Goal: Information Seeking & Learning: Check status

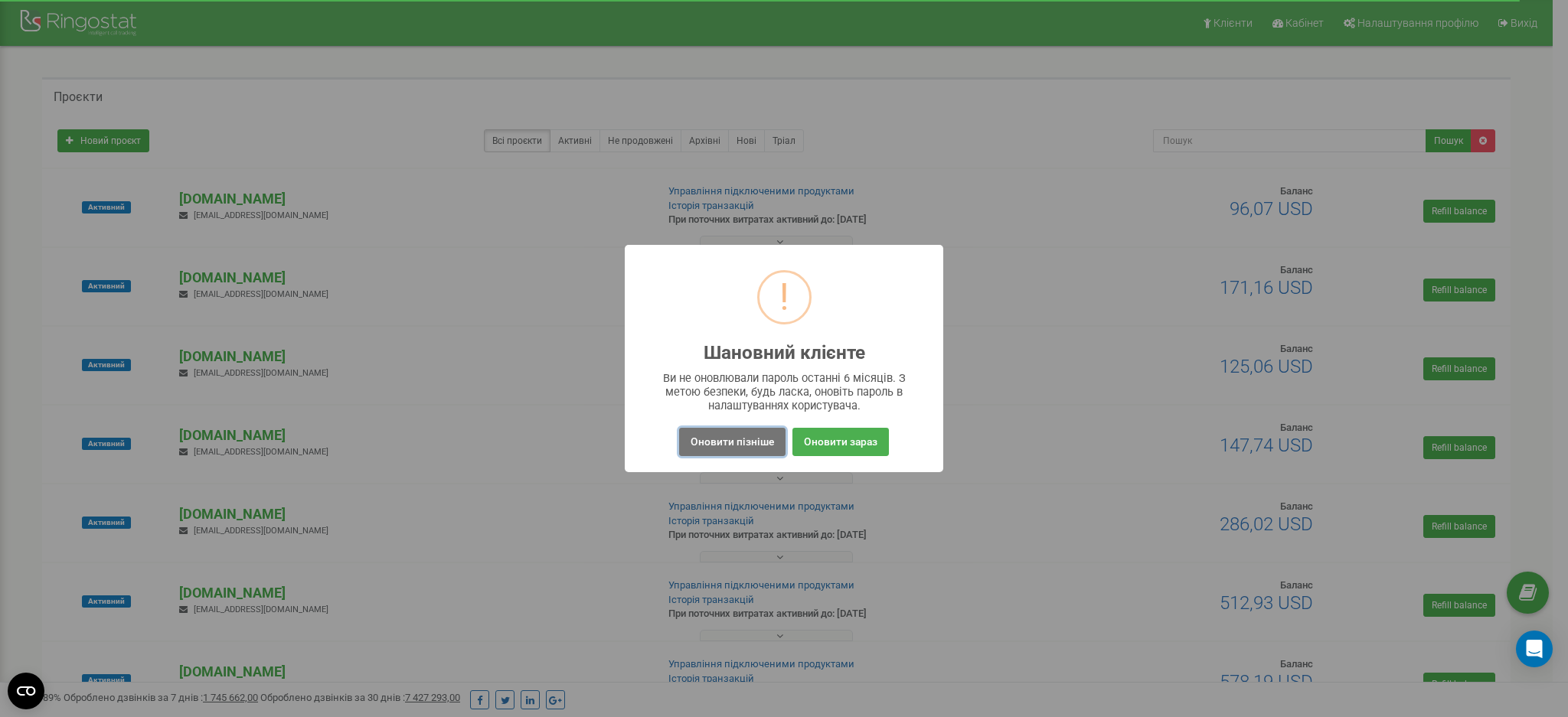
click at [734, 442] on button "Оновити пізніше" at bounding box center [732, 442] width 106 height 28
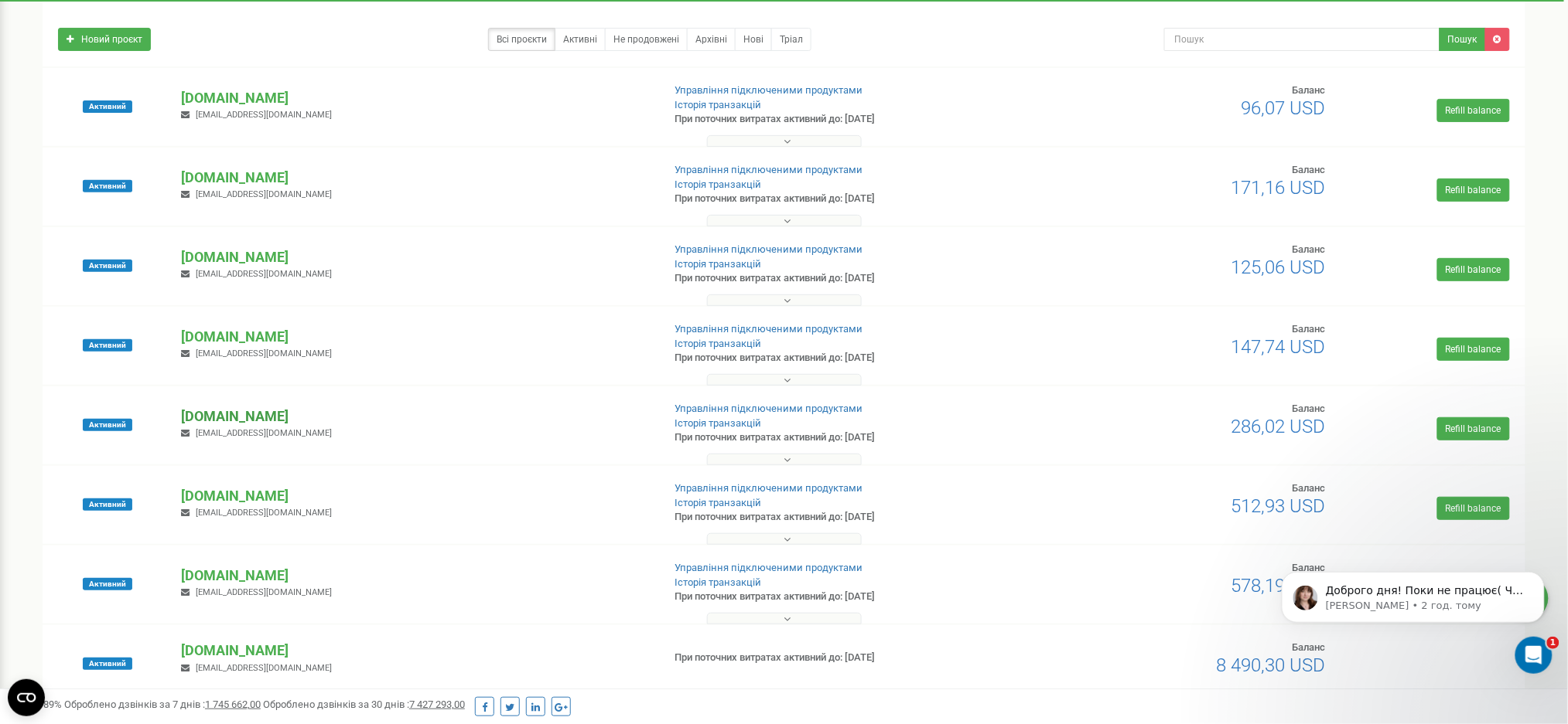
click at [199, 412] on p "[DOMAIN_NAME]" at bounding box center [416, 417] width 469 height 20
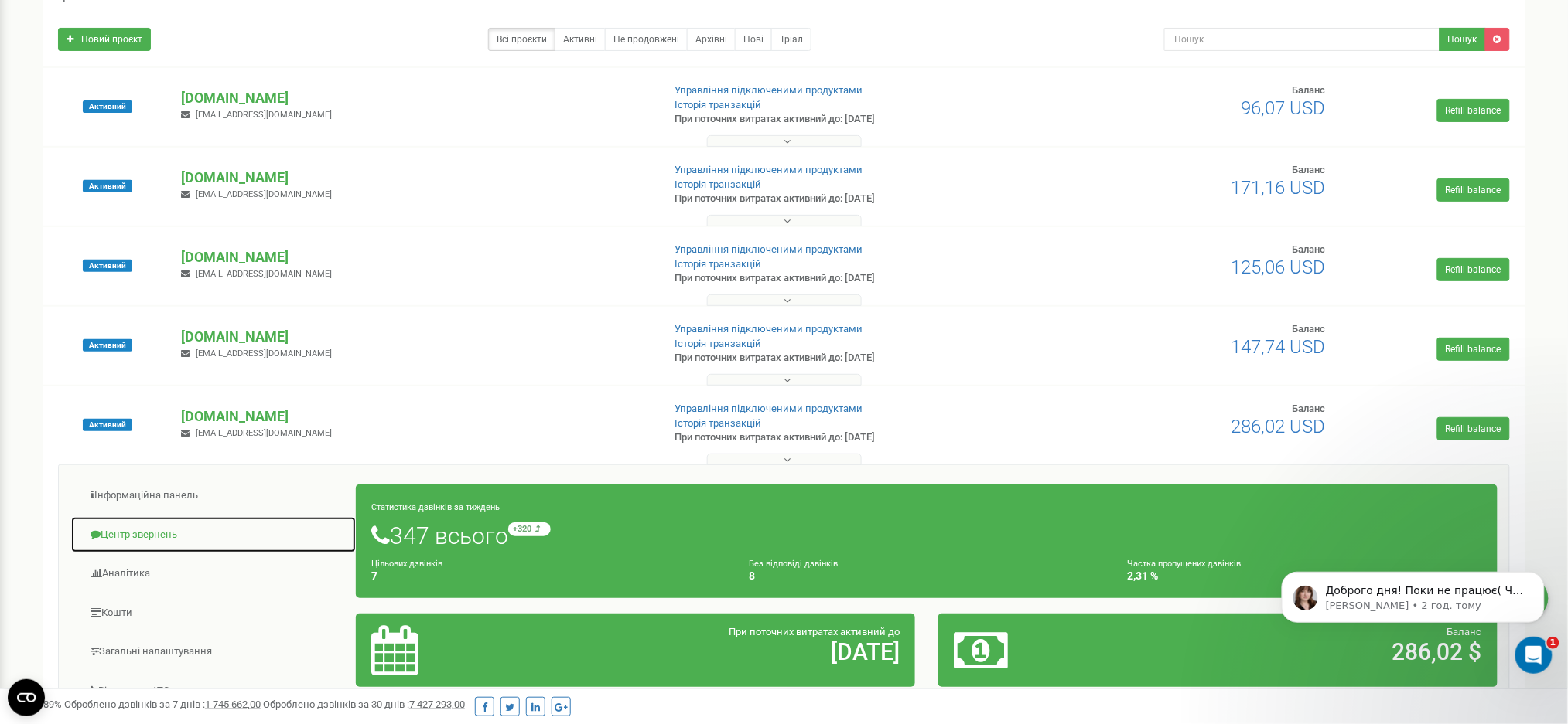
click at [156, 538] on link "Центр звернень" at bounding box center [213, 535] width 286 height 37
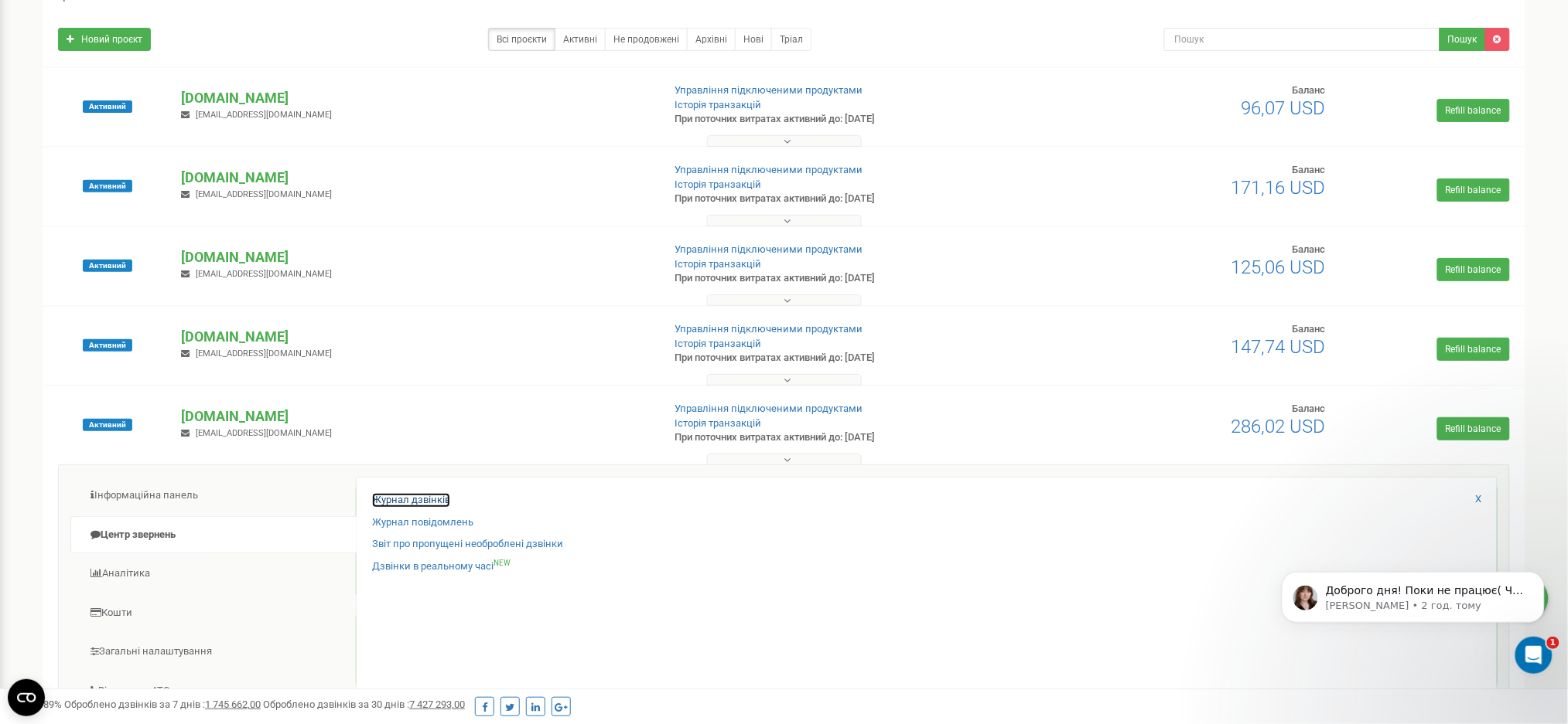
click at [447, 501] on link "Журнал дзвінків" at bounding box center [410, 500] width 78 height 15
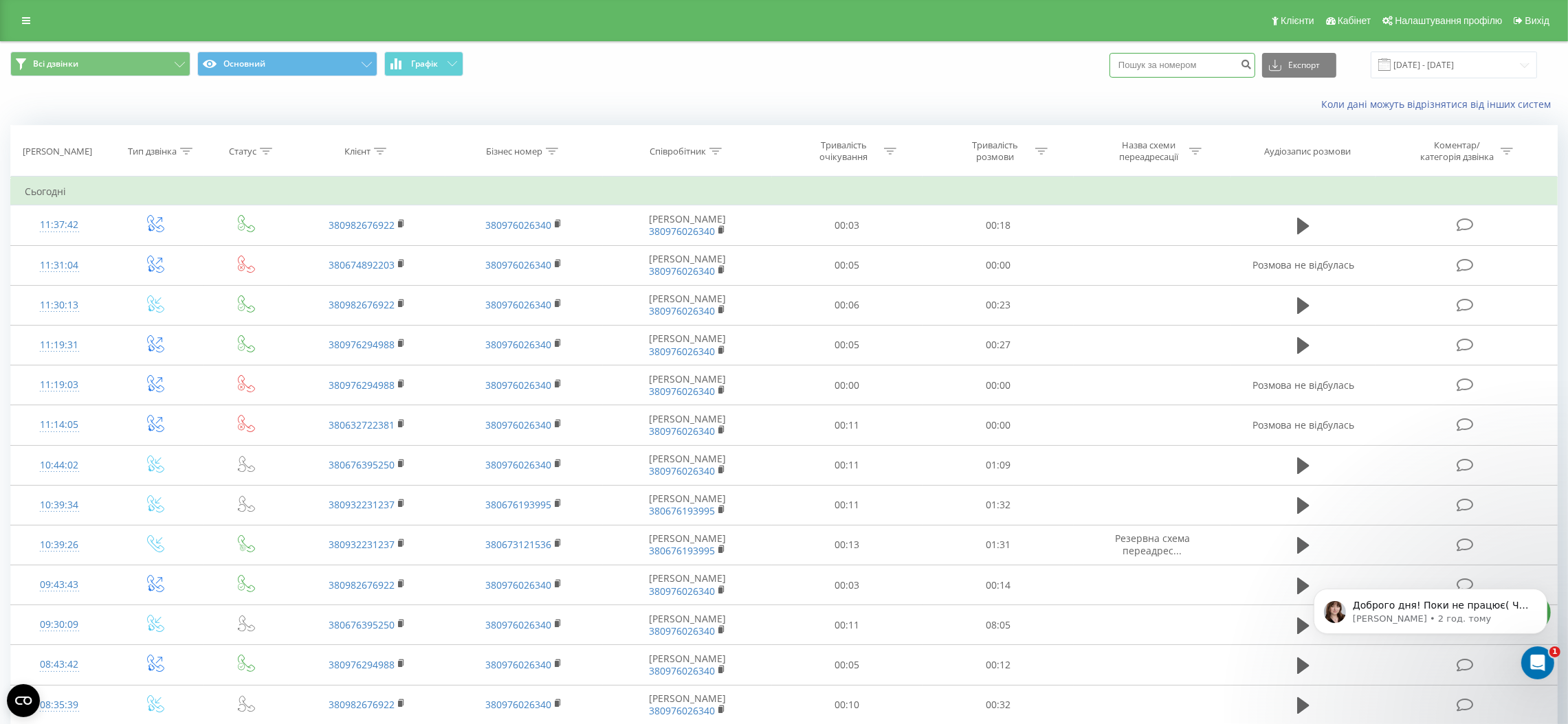
click at [1215, 65] on input at bounding box center [1183, 65] width 145 height 25
paste input "380509048870"
type input "380509048870"
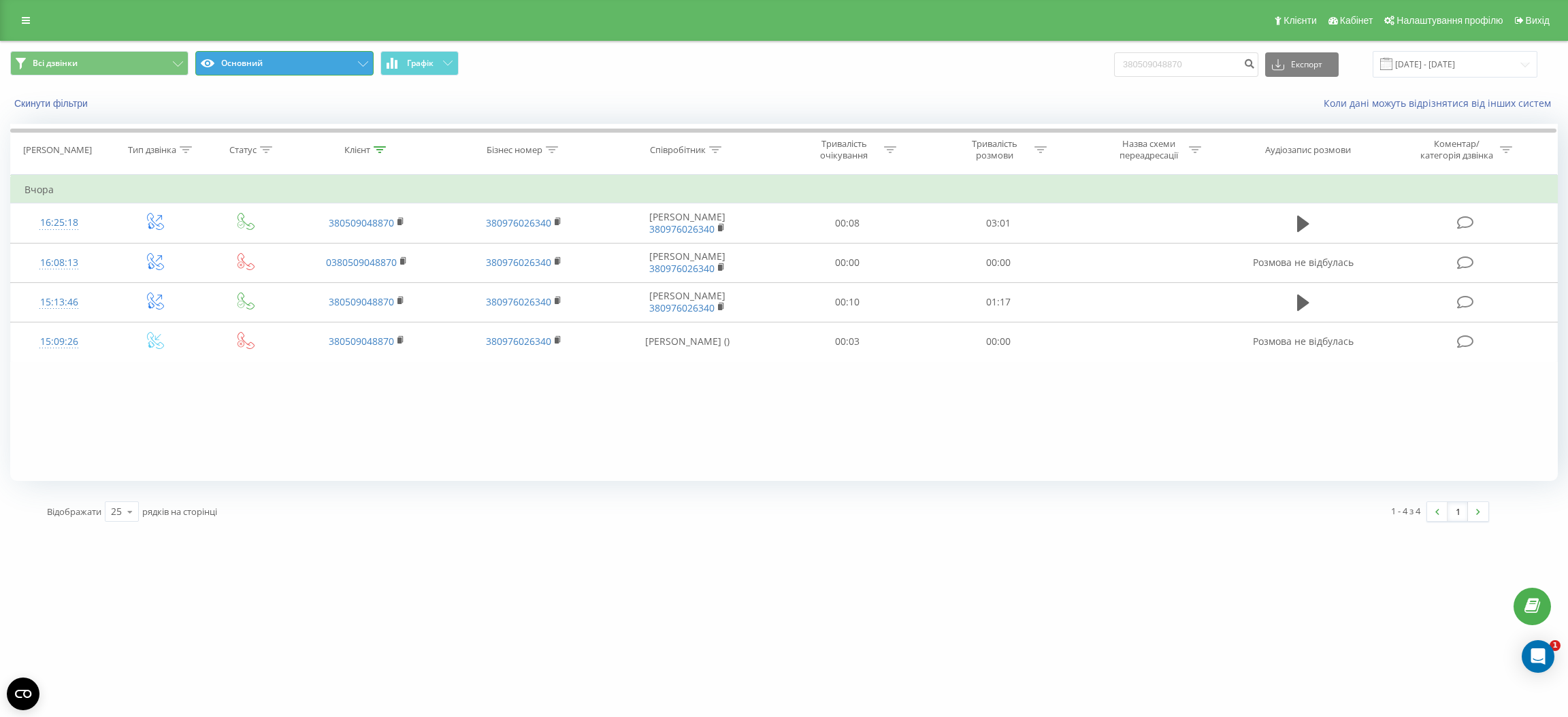
click at [327, 65] on button "Основний" at bounding box center [284, 63] width 179 height 24
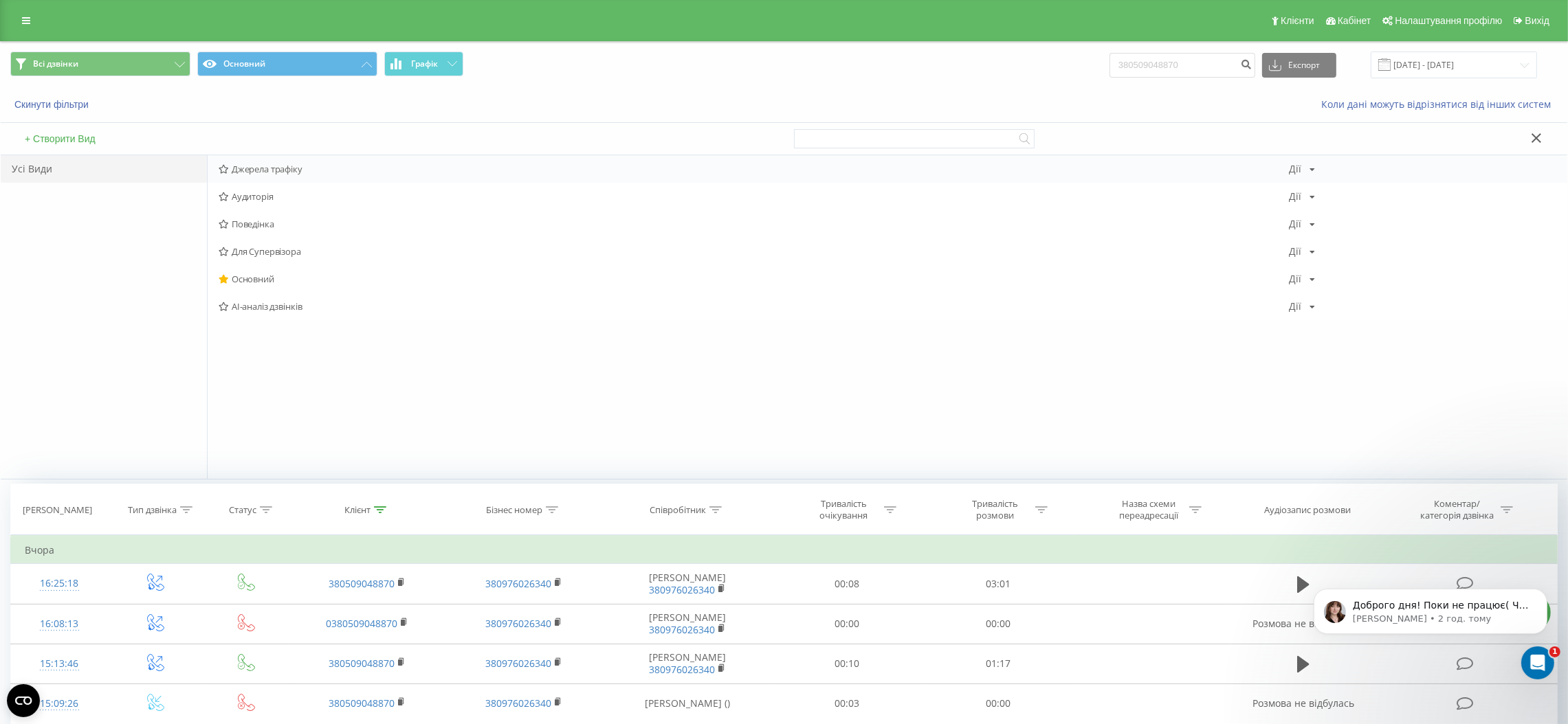
click at [298, 165] on span "Джерела трафіку" at bounding box center [754, 169] width 1070 height 10
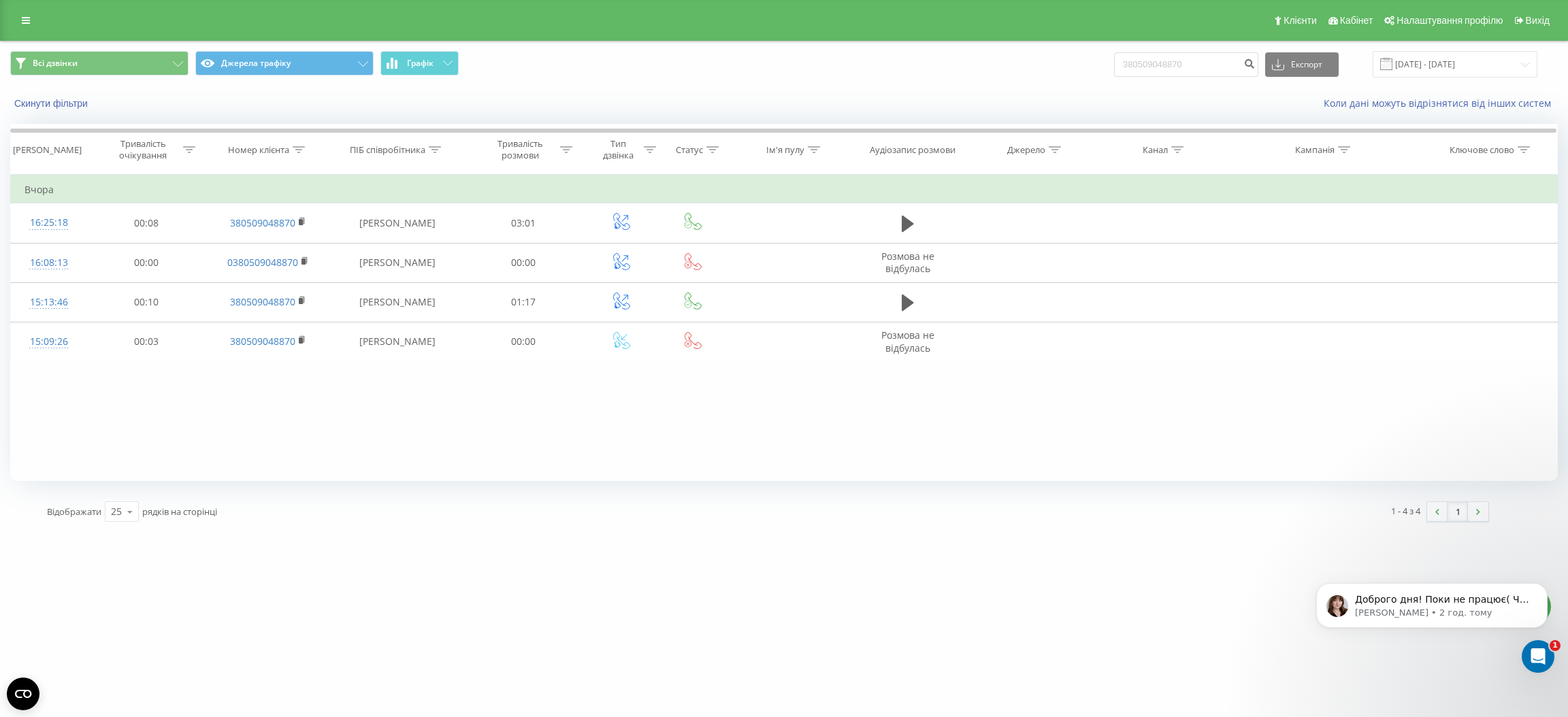
click at [1393, 68] on span at bounding box center [1386, 64] width 12 height 12
click at [1412, 65] on input "23.06.2025 - 23.09.2025" at bounding box center [1455, 64] width 165 height 27
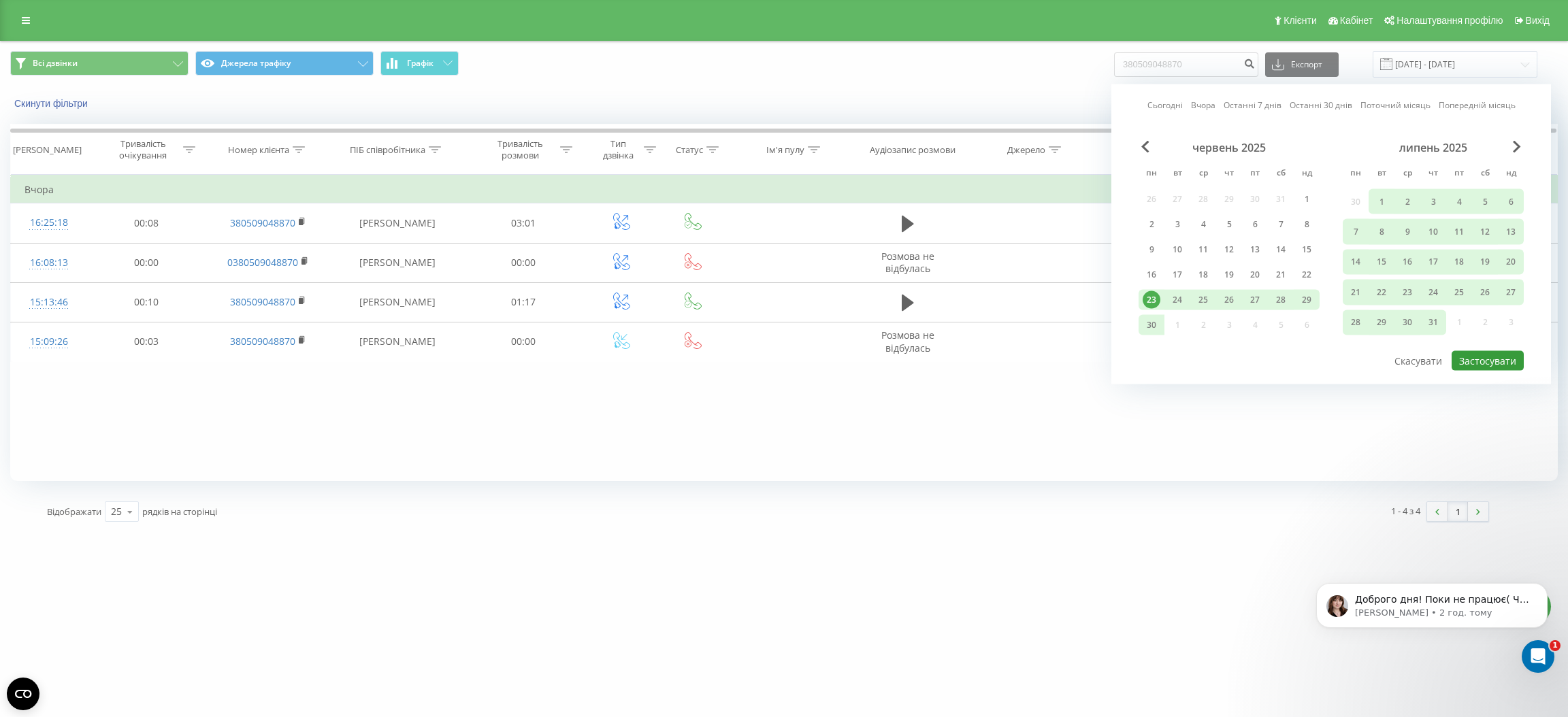
click at [1498, 352] on button "Застосувати" at bounding box center [1487, 361] width 72 height 20
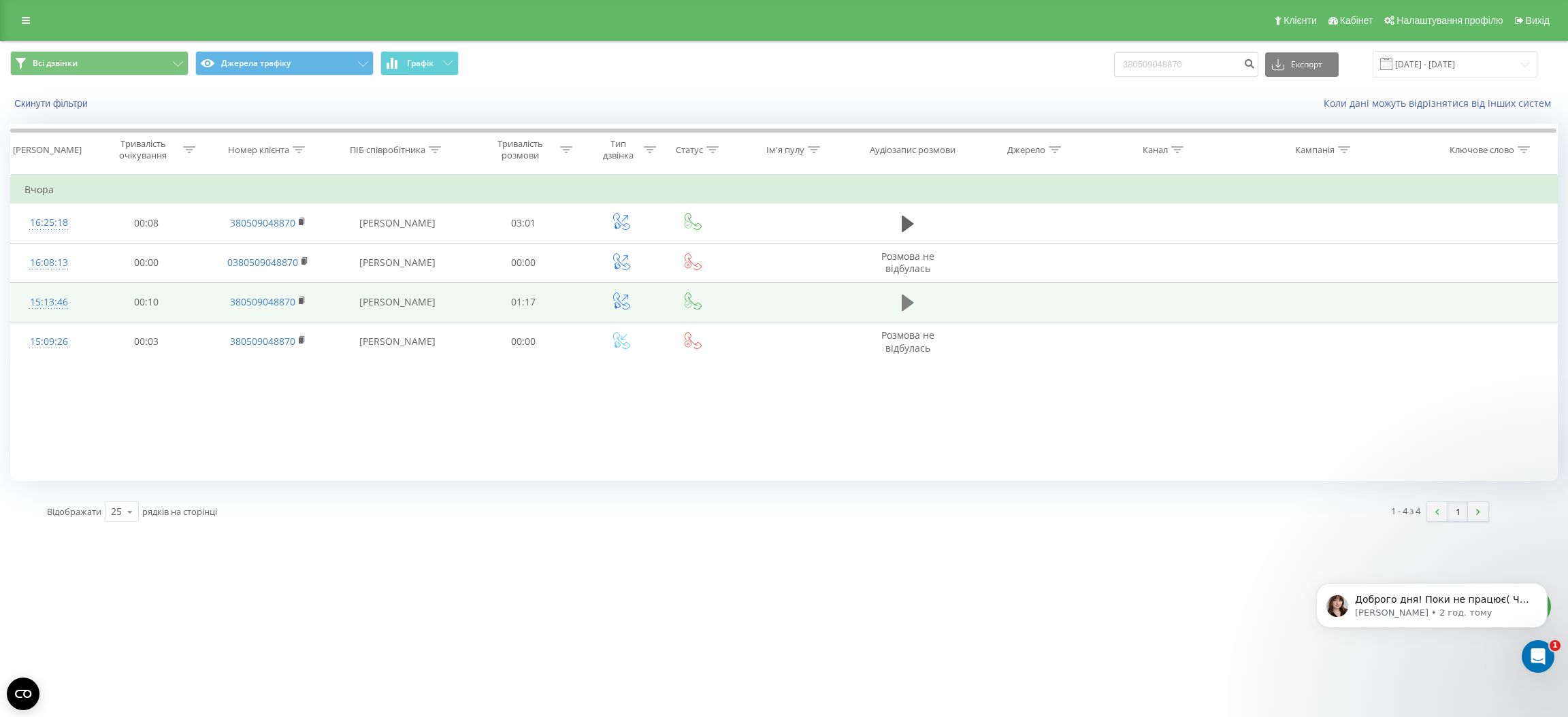
click at [907, 299] on icon at bounding box center [908, 303] width 12 height 16
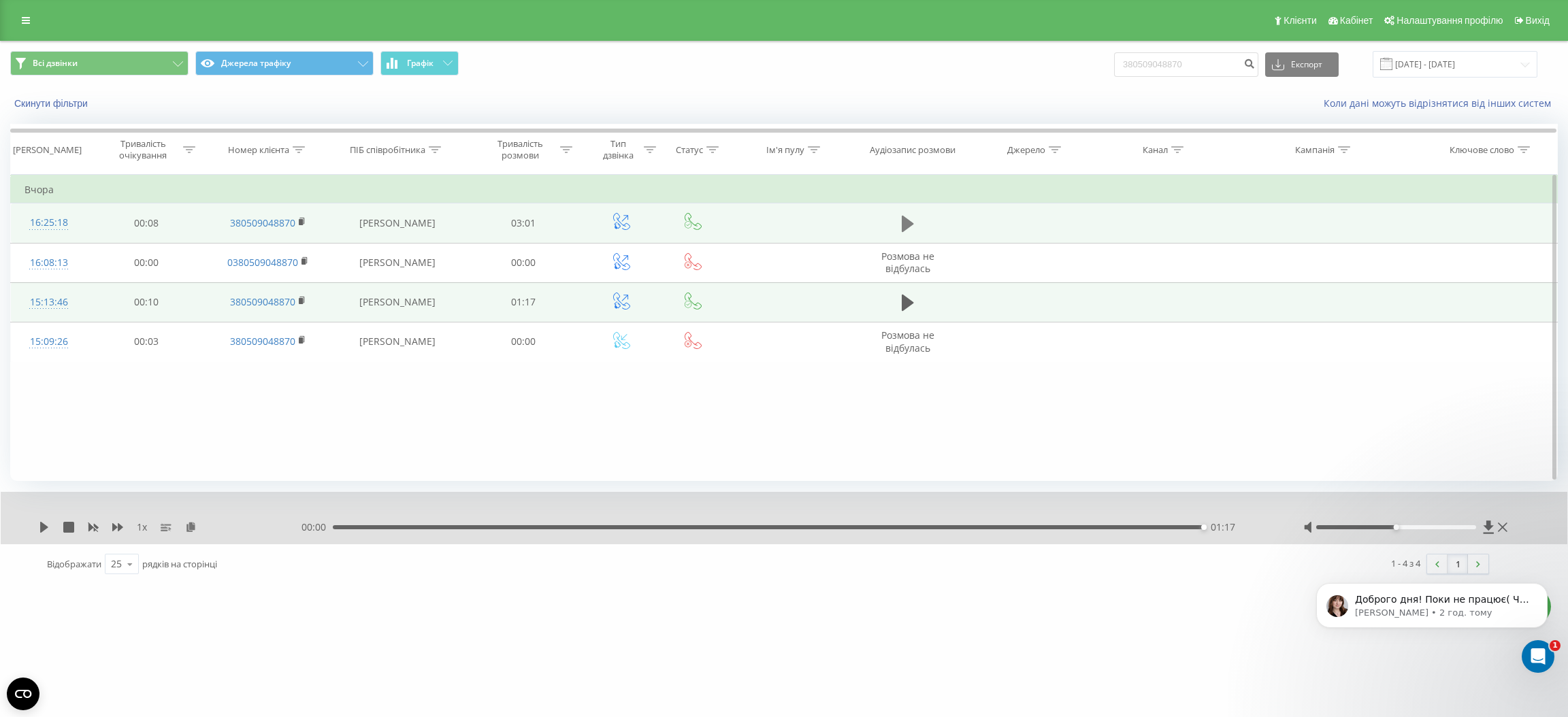
click at [912, 220] on icon at bounding box center [908, 224] width 12 height 19
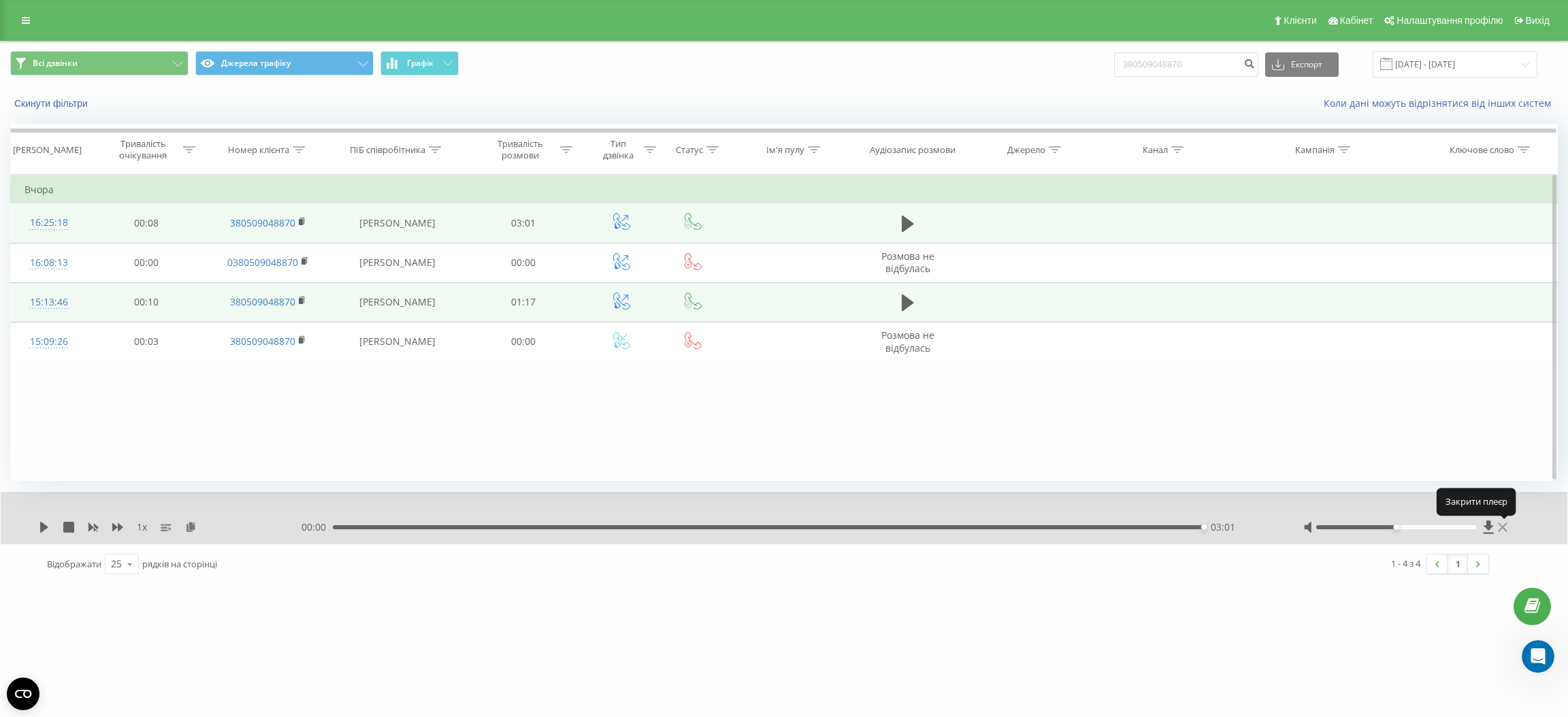
click at [1501, 525] on icon at bounding box center [1502, 527] width 10 height 11
